Goal: Find specific page/section: Find specific page/section

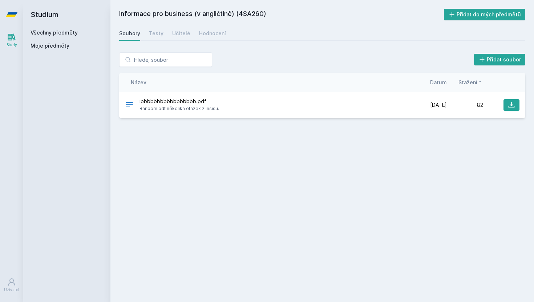
click at [68, 29] on div "Všechny předměty" at bounding box center [66, 32] width 73 height 7
click at [67, 34] on link "Všechny předměty" at bounding box center [53, 32] width 47 height 6
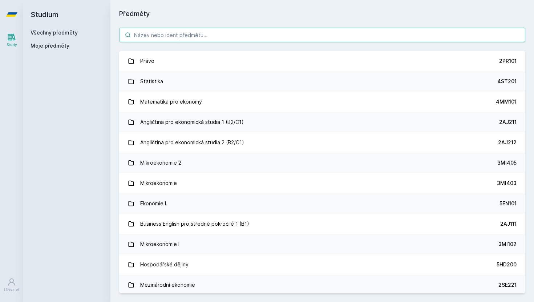
click at [177, 35] on input "search" at bounding box center [322, 35] width 406 height 15
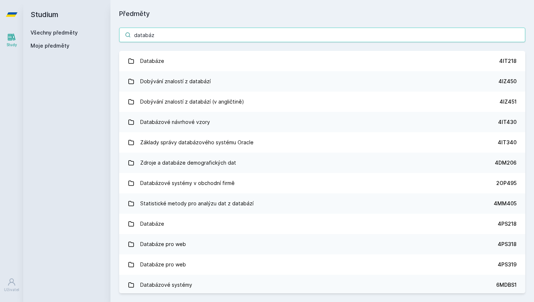
type input "databáze"
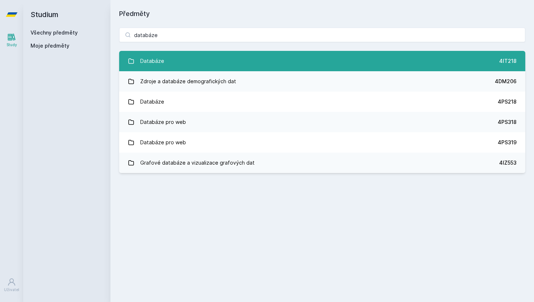
click at [160, 64] on div "Databáze" at bounding box center [152, 61] width 24 height 15
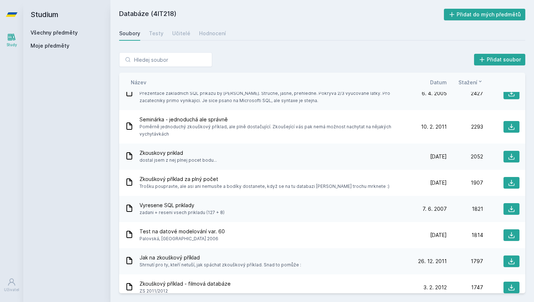
scroll to position [106, 0]
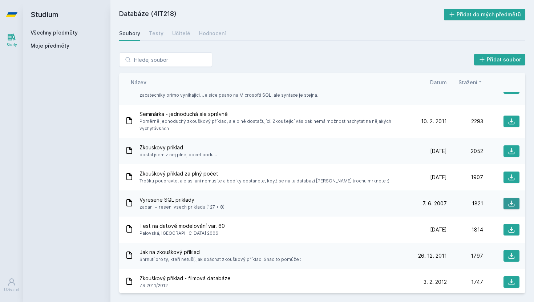
click at [513, 203] on icon at bounding box center [511, 203] width 7 height 7
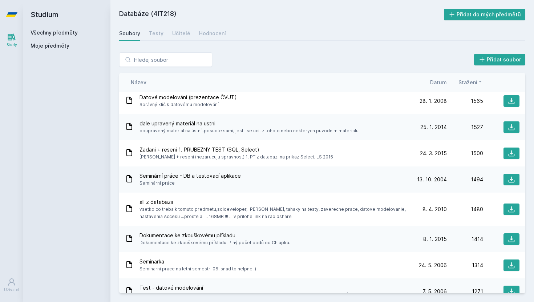
scroll to position [452, 0]
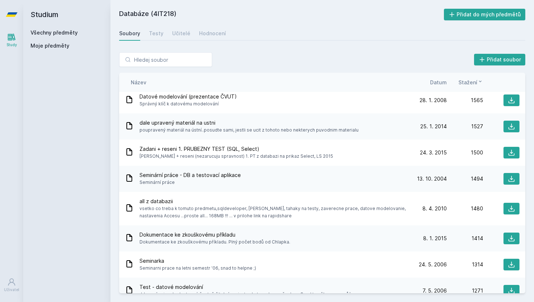
click at [442, 84] on span "Datum" at bounding box center [438, 82] width 17 height 8
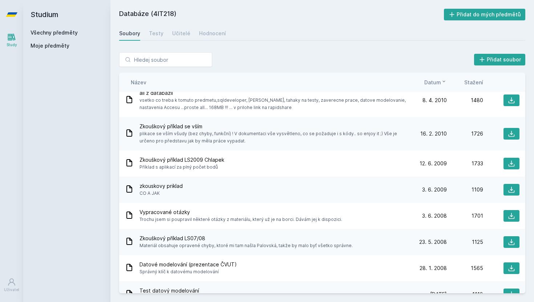
scroll to position [0, 0]
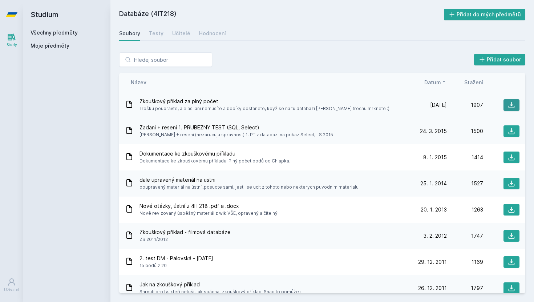
click at [510, 102] on icon at bounding box center [511, 104] width 7 height 7
click at [510, 129] on icon at bounding box center [511, 130] width 7 height 7
click at [166, 12] on h2 "Databáze (4IT218)" at bounding box center [281, 15] width 325 height 12
copy h2 "4IT218"
